Goal: Information Seeking & Learning: Learn about a topic

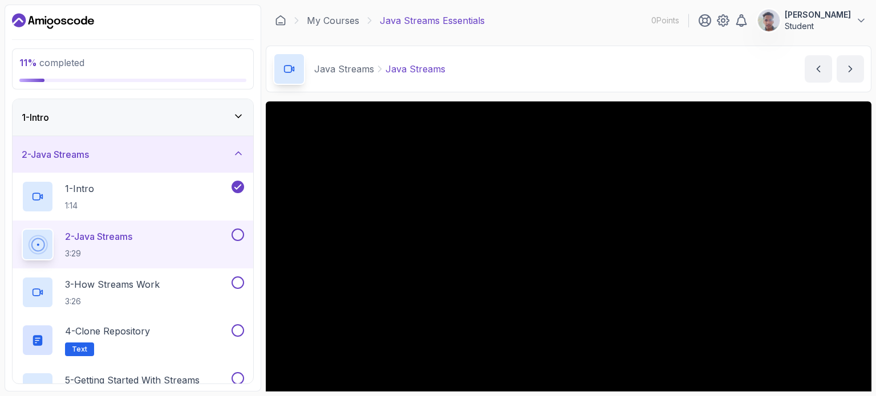
scroll to position [129, 0]
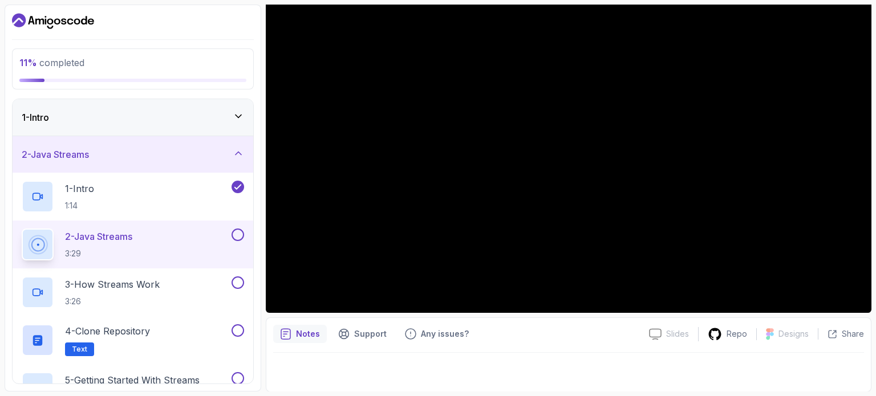
click at [288, 337] on icon "notes button" at bounding box center [285, 333] width 11 height 11
click at [542, 360] on div at bounding box center [568, 369] width 591 height 32
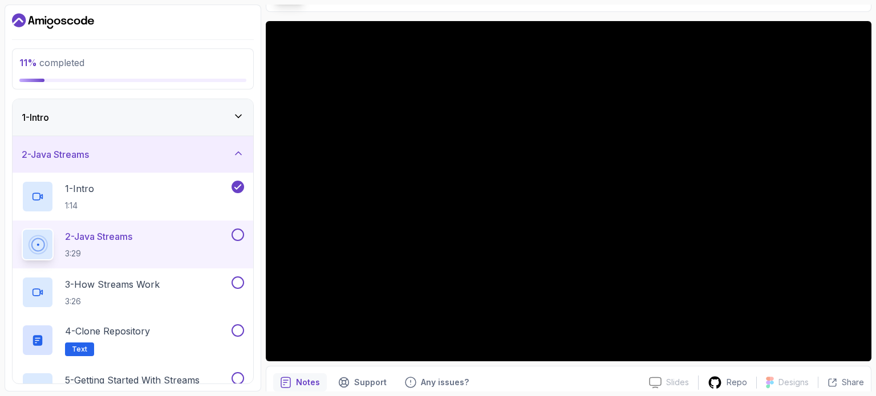
scroll to position [80, 0]
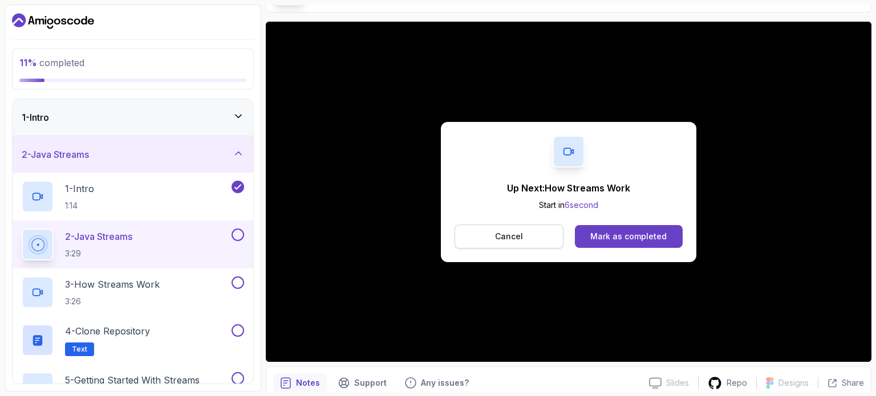
click at [535, 238] on button "Cancel" at bounding box center [508, 237] width 109 height 24
click at [624, 229] on button "Mark as completed" at bounding box center [629, 236] width 108 height 23
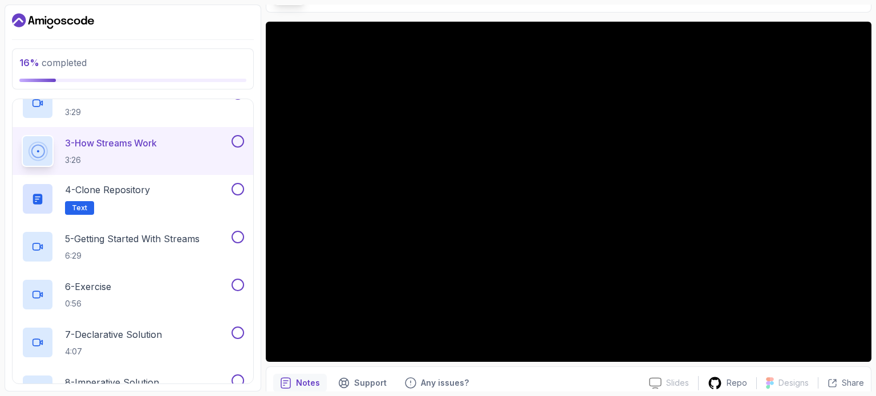
scroll to position [162, 0]
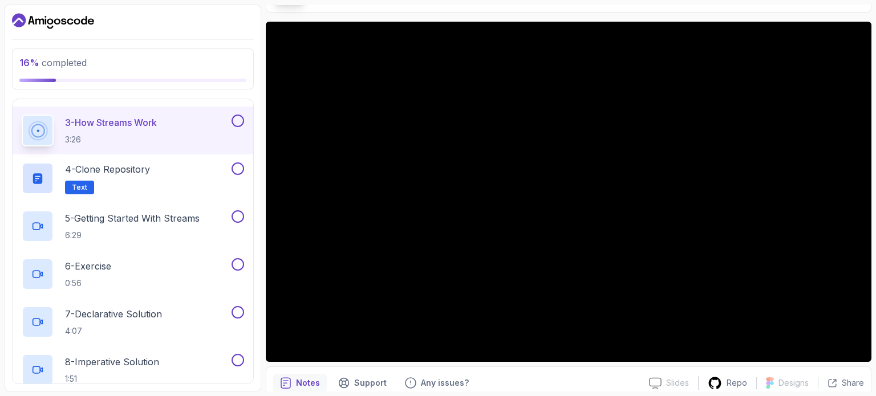
click at [620, 379] on div "Notes Support Any issues?" at bounding box center [456, 383] width 367 height 18
click at [608, 364] on div "Slides Slides not available Repo Designs Design not available Share Notes Suppo…" at bounding box center [568, 232] width 605 height 420
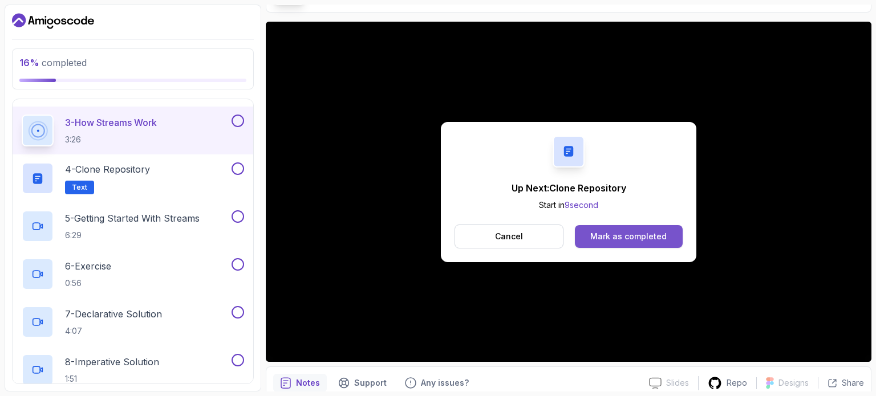
click at [624, 231] on div "Mark as completed" at bounding box center [628, 236] width 76 height 11
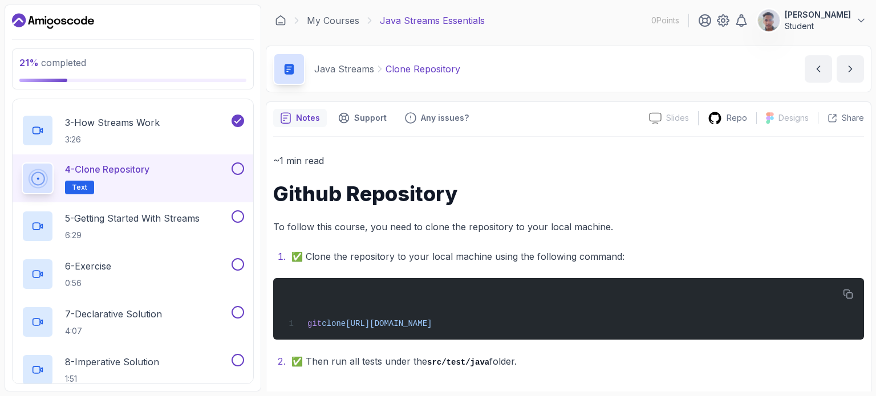
scroll to position [5, 0]
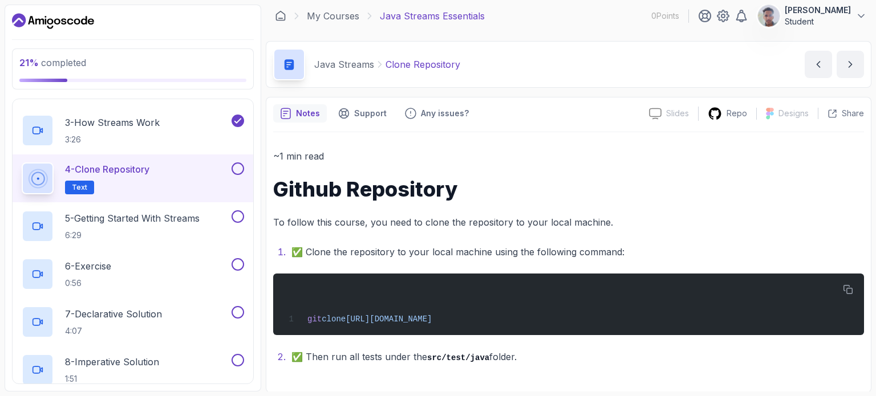
click at [238, 166] on button at bounding box center [237, 168] width 13 height 13
click at [74, 184] on span "Text" at bounding box center [79, 187] width 15 height 9
click at [237, 214] on button at bounding box center [237, 216] width 13 height 13
click at [172, 216] on p "5 - Getting Started With Streams" at bounding box center [132, 219] width 135 height 14
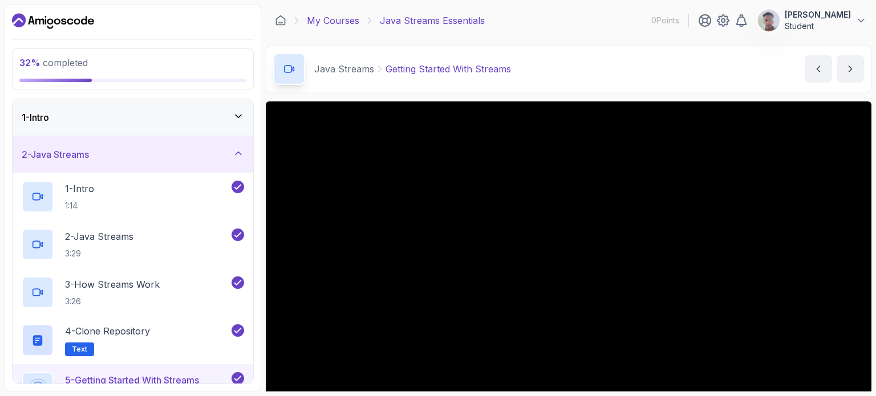
click at [349, 15] on link "My Courses" at bounding box center [333, 21] width 52 height 14
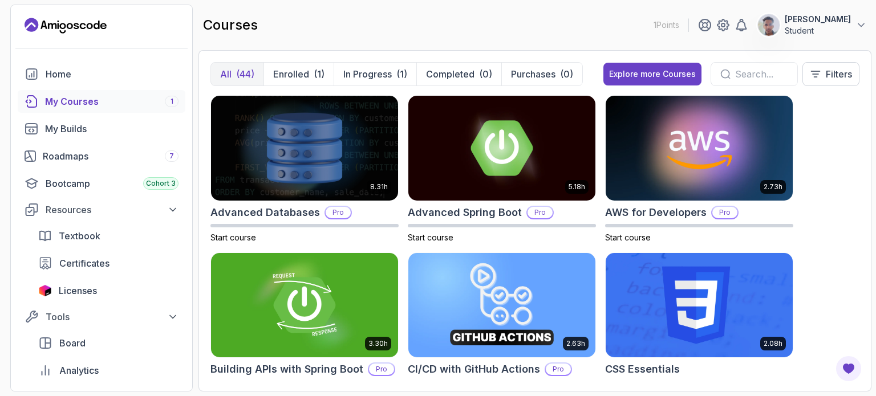
click at [159, 97] on div "My Courses 1" at bounding box center [111, 102] width 133 height 14
click at [71, 100] on div "My Courses 1" at bounding box center [111, 102] width 133 height 14
click at [35, 98] on icon "courses" at bounding box center [31, 101] width 11 height 11
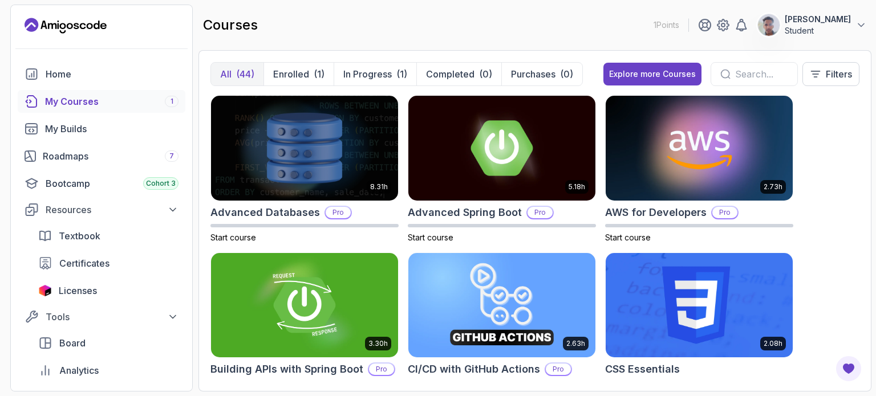
click at [35, 98] on icon "courses" at bounding box center [31, 101] width 11 height 11
click at [171, 99] on span "1" at bounding box center [171, 101] width 3 height 9
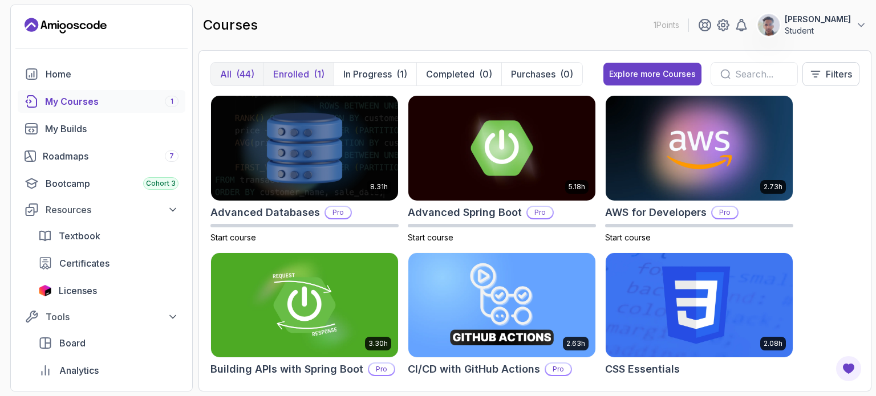
click at [292, 67] on p "Enrolled" at bounding box center [291, 74] width 36 height 14
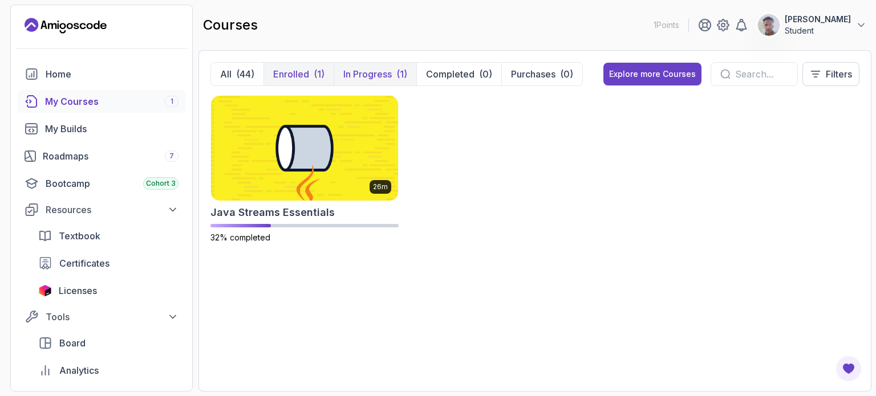
click at [368, 70] on p "In Progress" at bounding box center [367, 74] width 48 height 14
click at [92, 25] on icon "Landing page" at bounding box center [66, 26] width 82 height 18
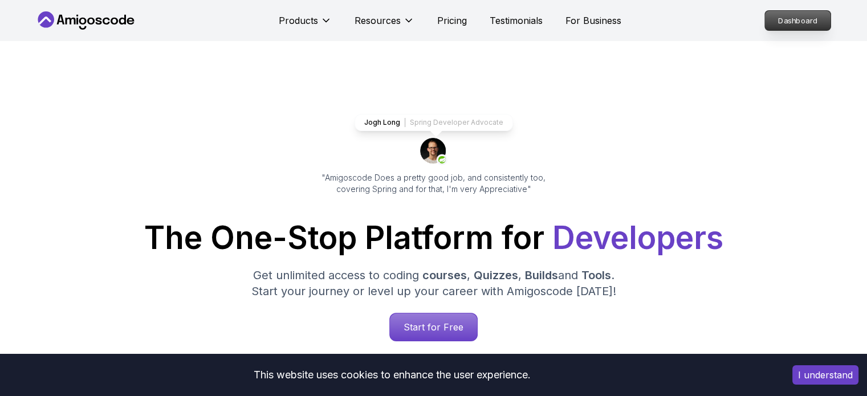
click at [807, 17] on p "Dashboard" at bounding box center [798, 20] width 66 height 19
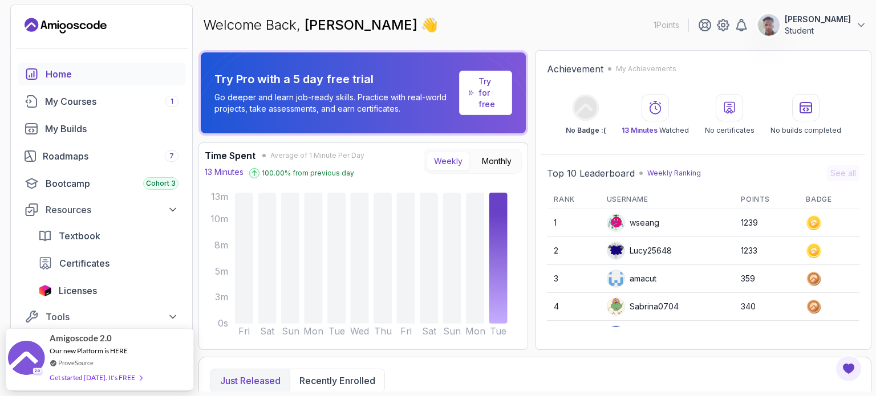
click at [510, 17] on div "Welcome Back, [PERSON_NAME] 👋 1 Points [PERSON_NAME] Student" at bounding box center [534, 25] width 673 height 41
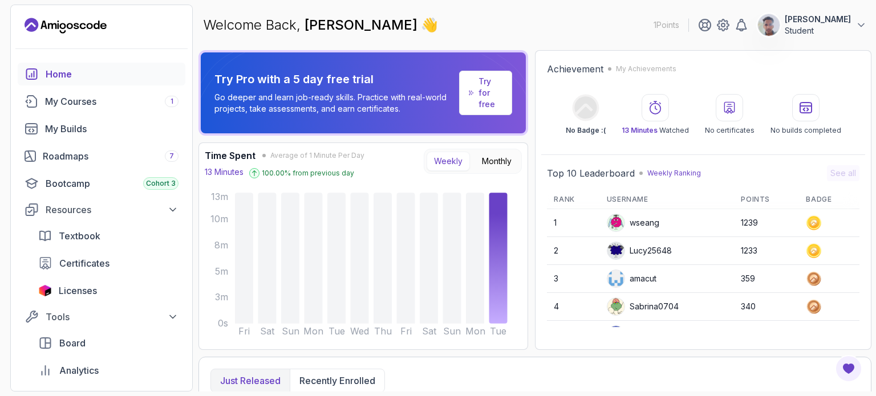
click at [48, 70] on div "Home" at bounding box center [112, 74] width 133 height 14
click at [43, 70] on link "Home" at bounding box center [102, 74] width 168 height 23
